Goal: Information Seeking & Learning: Learn about a topic

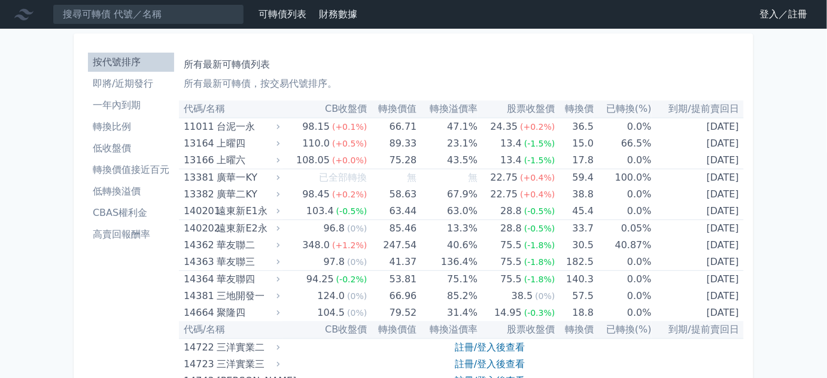
click at [762, 11] on link "登入／註冊" at bounding box center [784, 14] width 67 height 19
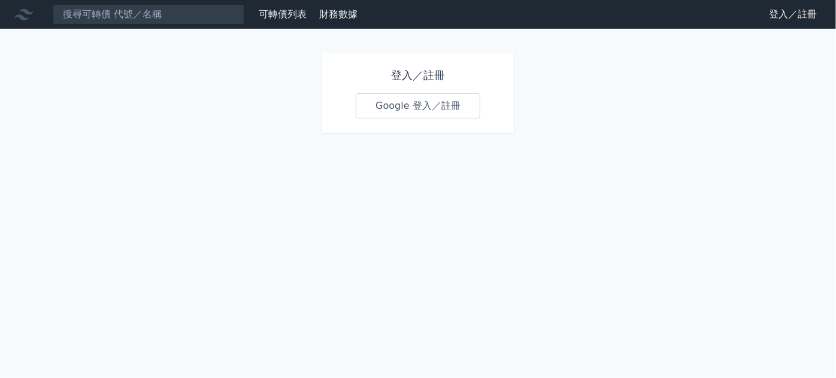
click at [408, 99] on link "Google 登入／註冊" at bounding box center [418, 105] width 124 height 25
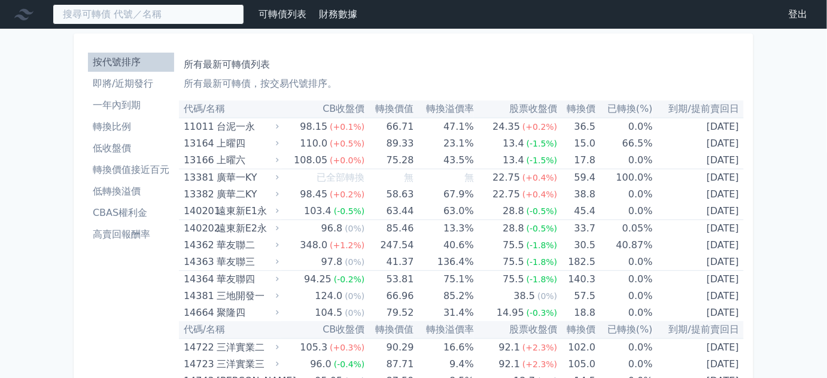
click at [120, 22] on input at bounding box center [149, 14] width 192 height 20
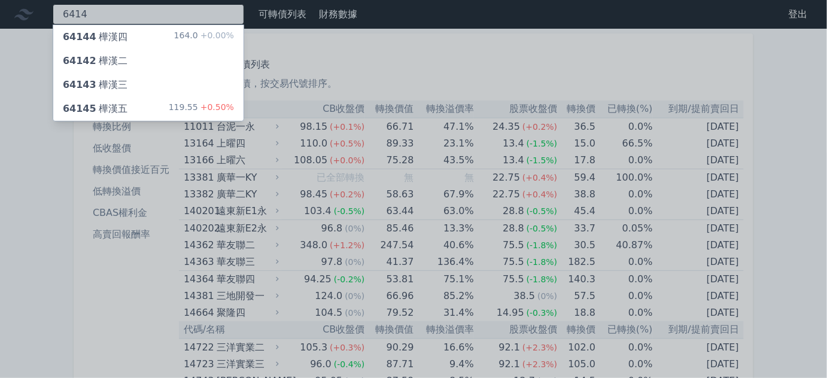
type input "6414"
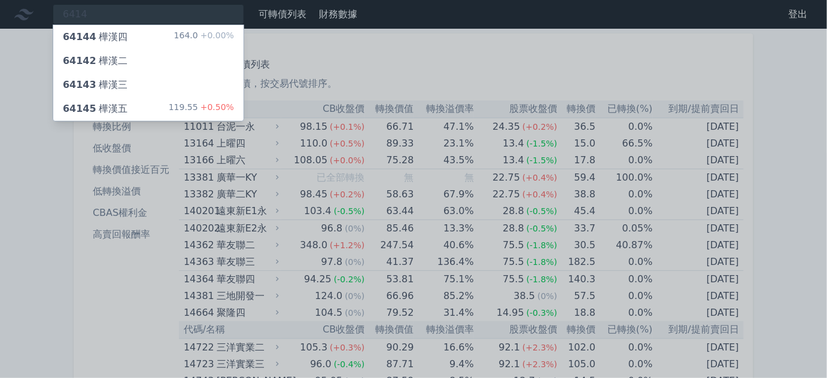
click at [116, 34] on div "64144 樺漢四" at bounding box center [95, 37] width 65 height 14
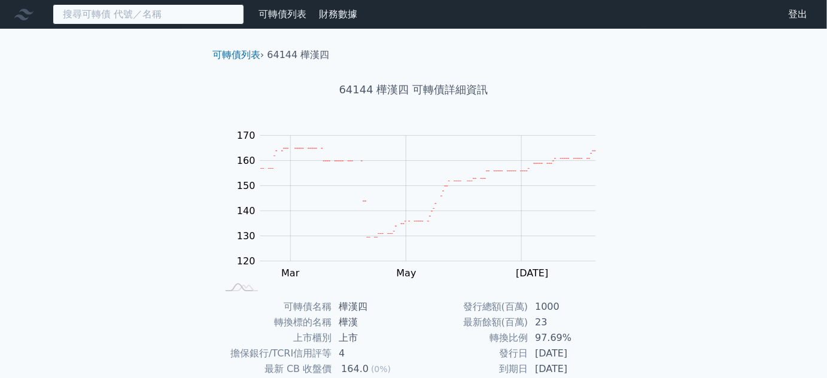
click at [193, 8] on input at bounding box center [149, 14] width 192 height 20
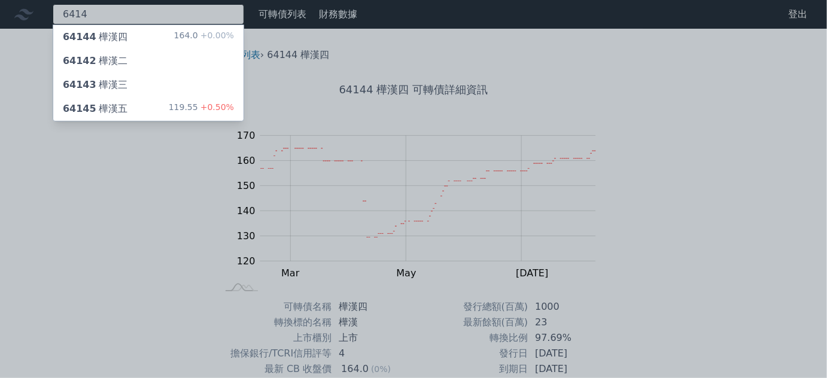
type input "6414"
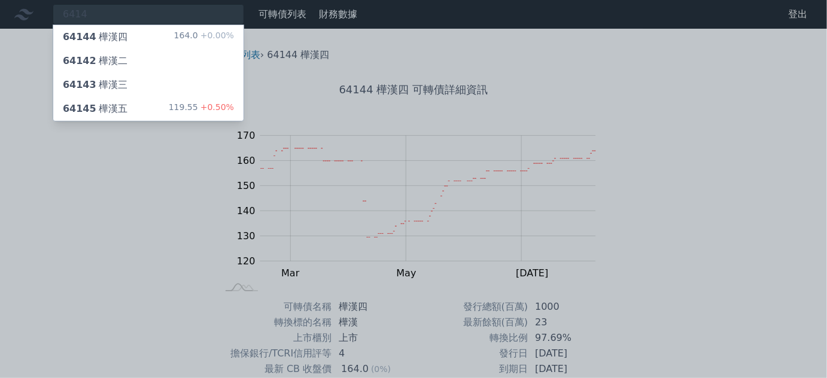
click at [192, 102] on div "119.55 +0.50%" at bounding box center [201, 109] width 65 height 14
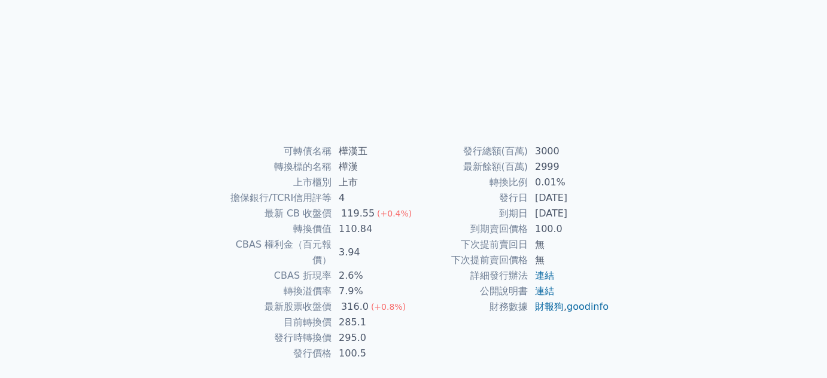
scroll to position [163, 0]
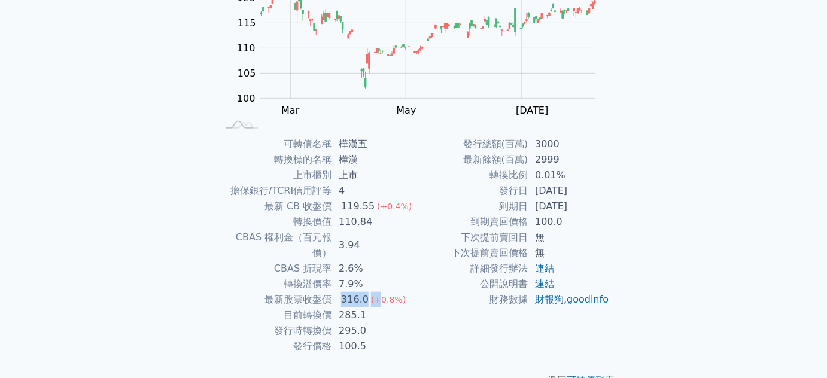
drag, startPoint x: 346, startPoint y: 280, endPoint x: 376, endPoint y: 280, distance: 30.5
click at [376, 292] on td "316.0 (+0.8%)" at bounding box center [373, 300] width 82 height 16
click at [376, 295] on span "(+0.8%)" at bounding box center [388, 300] width 35 height 10
drag, startPoint x: 288, startPoint y: 285, endPoint x: 379, endPoint y: 285, distance: 90.4
click at [379, 292] on tr "最新股票收盤價 316.0 (+0.8%)" at bounding box center [315, 300] width 196 height 16
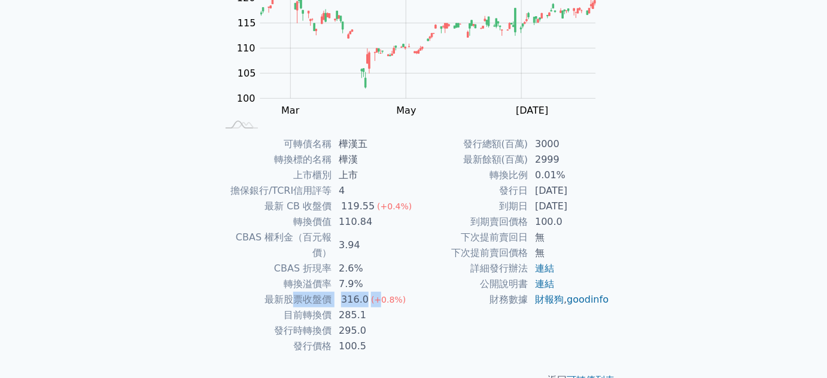
click at [379, 295] on span "(+0.8%)" at bounding box center [388, 300] width 35 height 10
drag, startPoint x: 297, startPoint y: 223, endPoint x: 387, endPoint y: 223, distance: 89.8
click at [387, 223] on tr "轉換價值 110.84" at bounding box center [315, 222] width 196 height 16
click at [387, 223] on td "110.84" at bounding box center [373, 222] width 82 height 16
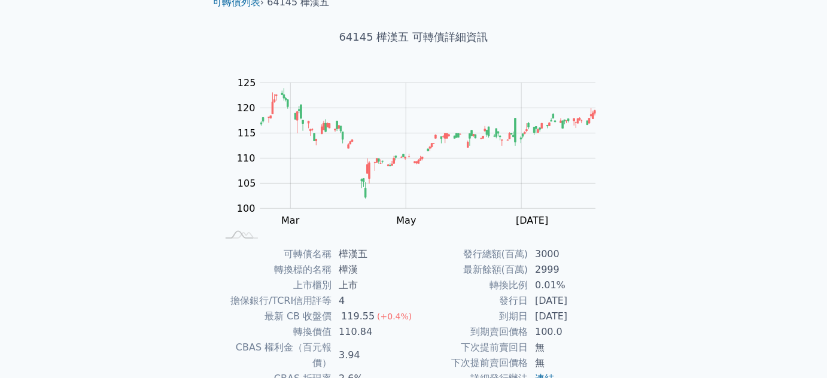
scroll to position [0, 0]
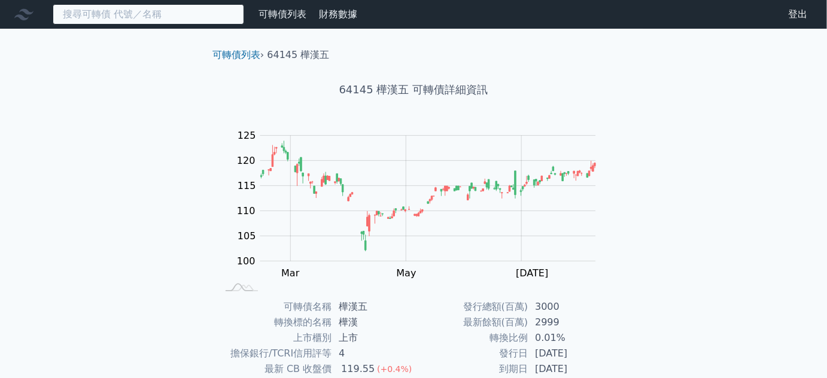
drag, startPoint x: 168, startPoint y: 17, endPoint x: 43, endPoint y: 14, distance: 125.1
click at [43, 14] on div "可轉債列表 財務數據" at bounding box center [181, 14] width 362 height 20
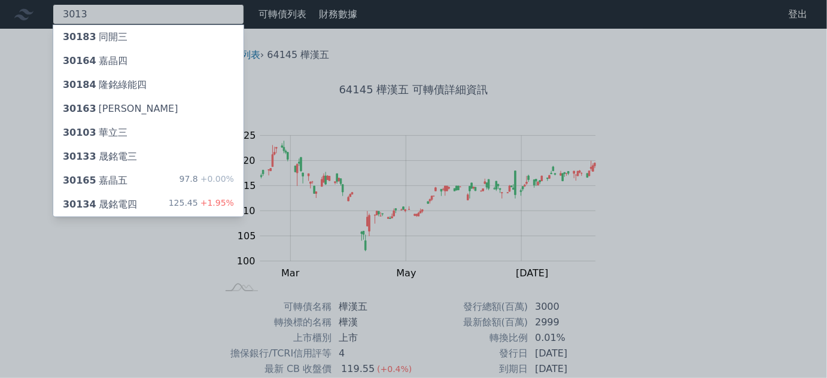
type input "3013"
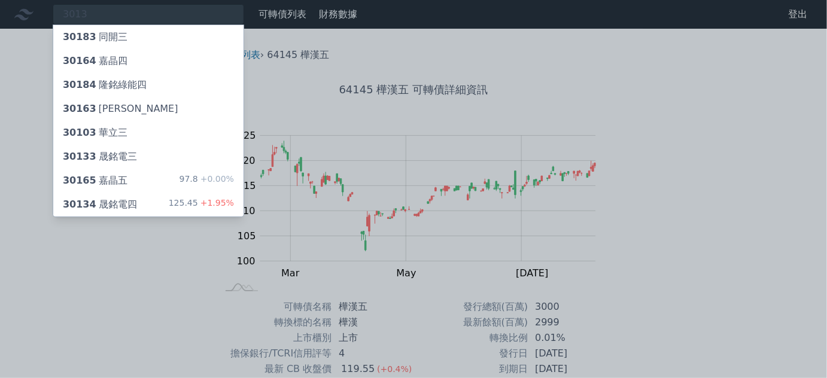
click at [156, 199] on div "30134 晟銘電四 125.45 +1.95%" at bounding box center [148, 205] width 190 height 24
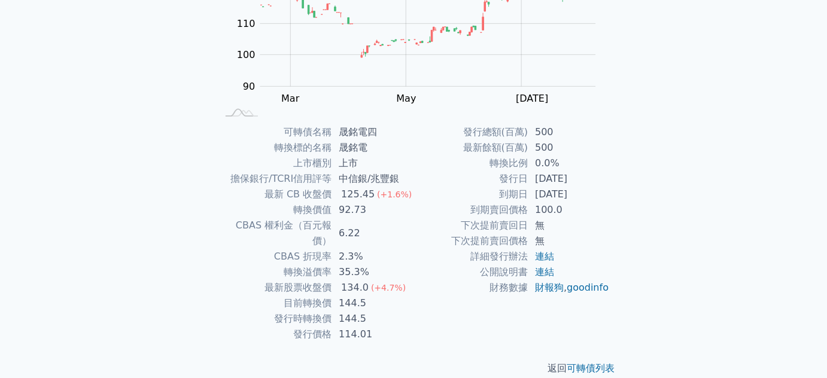
scroll to position [175, 0]
drag, startPoint x: 296, startPoint y: 183, endPoint x: 351, endPoint y: 186, distance: 54.5
click at [351, 186] on tbody "可轉債名稱 晟銘電四 轉換標的名稱 晟銘電 上市櫃別 上市 擔保銀行/TCRI信用評等 中信銀/兆豐銀 最新 CB 收盤價 125.45 (+1.6%) 轉換…" at bounding box center [315, 233] width 196 height 218
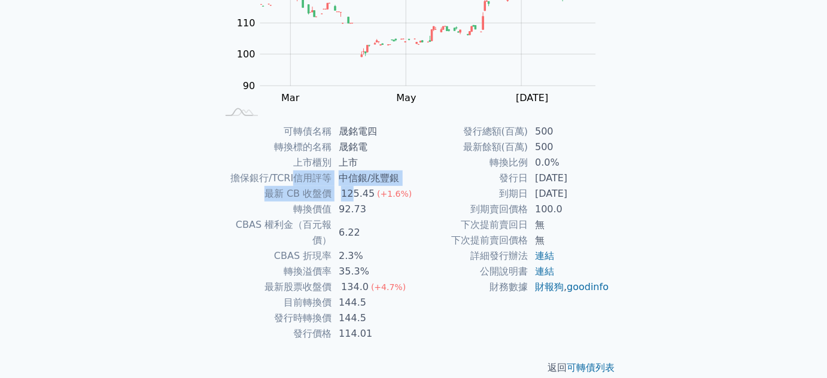
click at [351, 186] on div "125.45" at bounding box center [358, 194] width 38 height 16
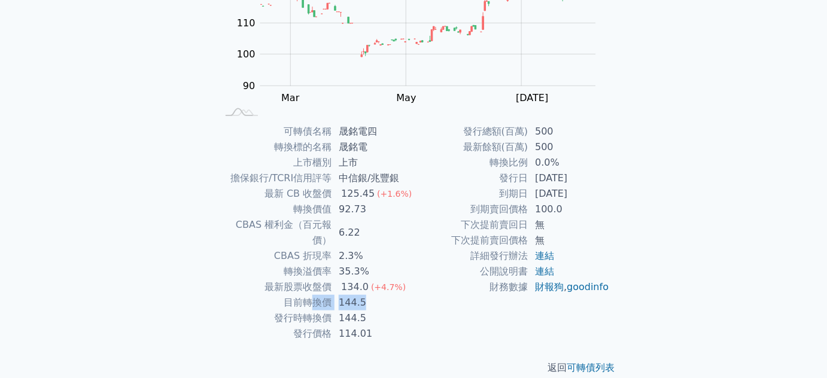
drag, startPoint x: 315, startPoint y: 291, endPoint x: 379, endPoint y: 293, distance: 64.1
click at [379, 295] on tr "目前轉換價 144.5" at bounding box center [315, 303] width 196 height 16
click at [379, 295] on td "144.5" at bounding box center [373, 303] width 82 height 16
drag, startPoint x: 318, startPoint y: 288, endPoint x: 367, endPoint y: 288, distance: 48.5
click at [367, 295] on tr "目前轉換價 144.5" at bounding box center [315, 303] width 196 height 16
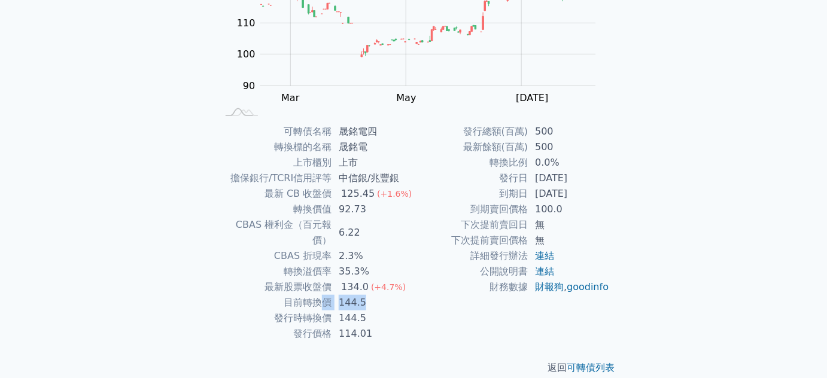
click at [367, 295] on td "144.5" at bounding box center [373, 303] width 82 height 16
